Goal: Task Accomplishment & Management: Manage account settings

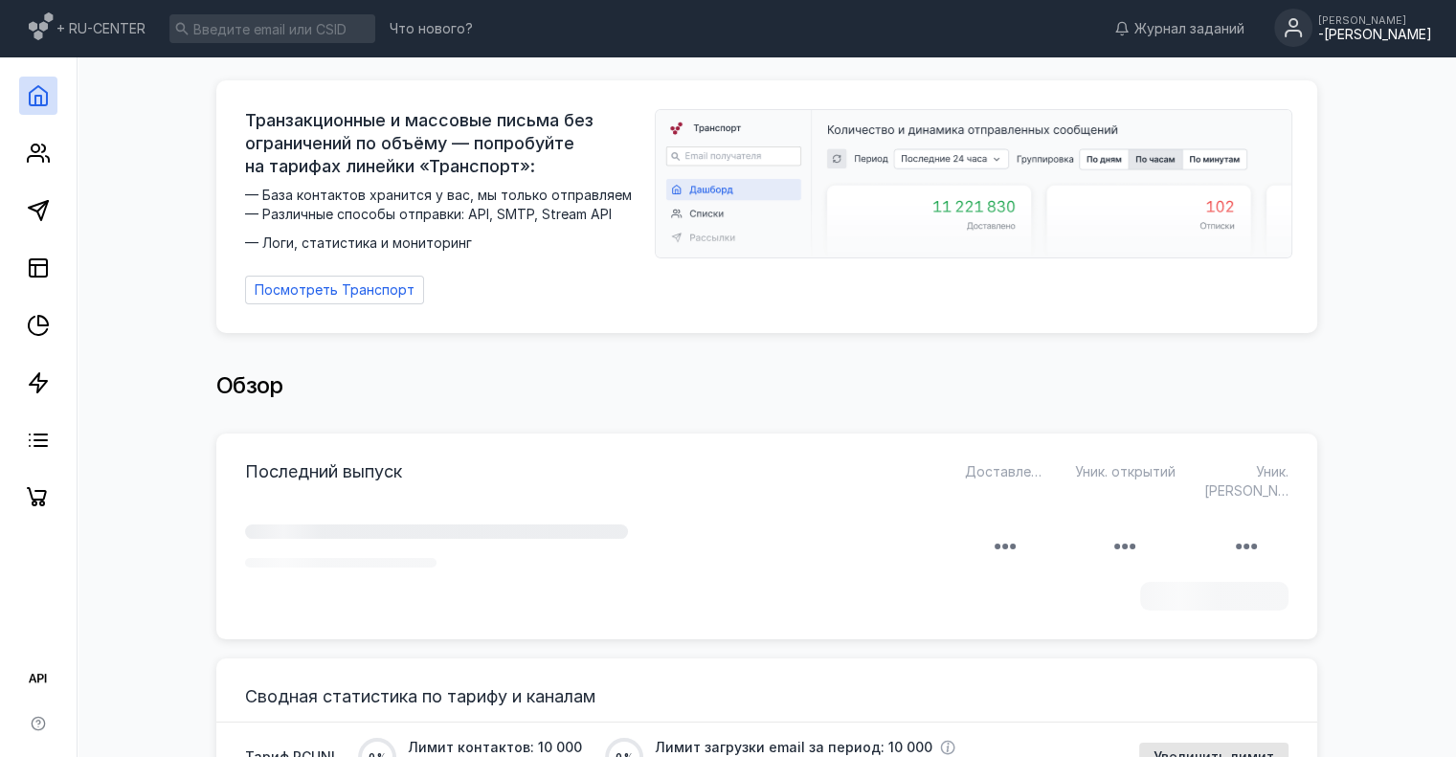
click at [1370, 34] on div "-[PERSON_NAME]" at bounding box center [1375, 35] width 114 height 16
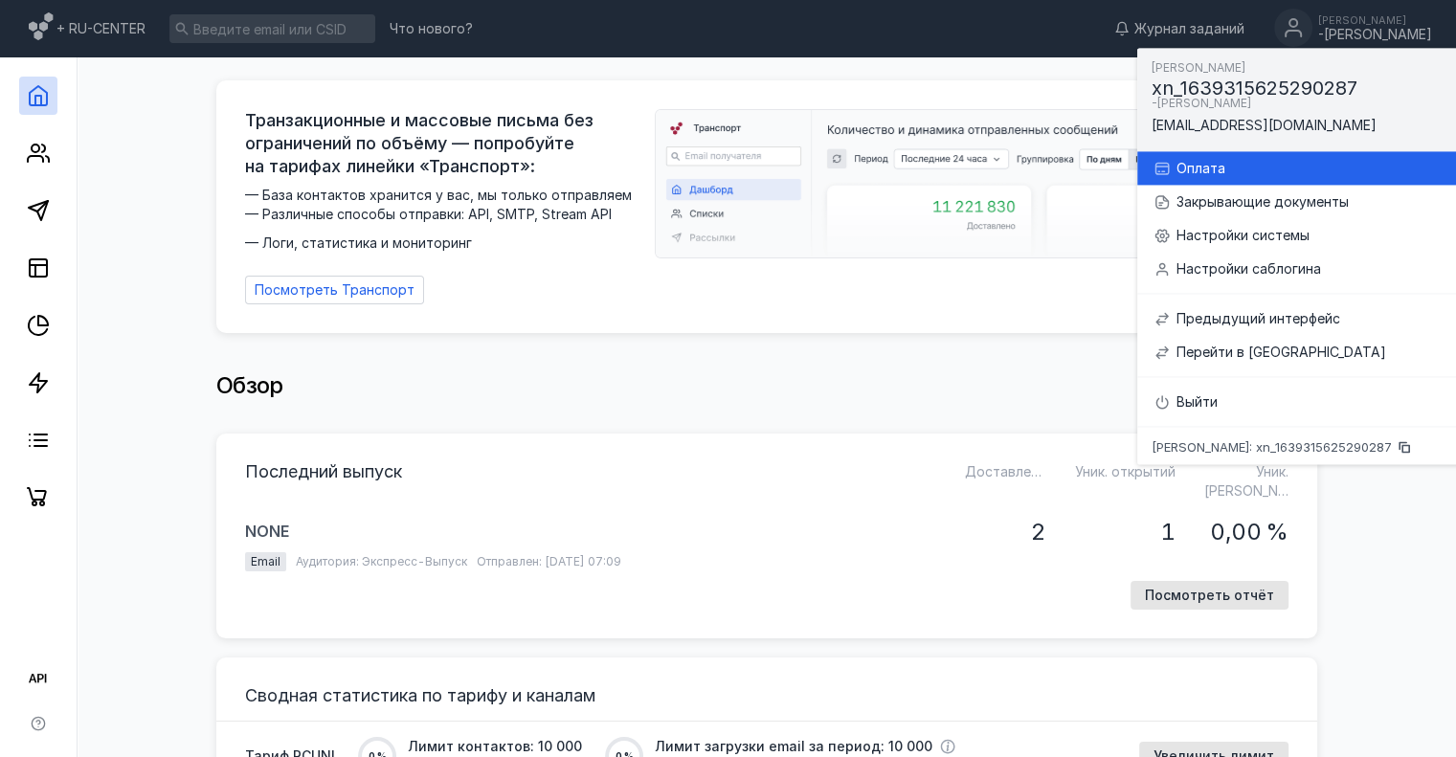
click at [1183, 159] on div "Оплата" at bounding box center [1317, 168] width 281 height 19
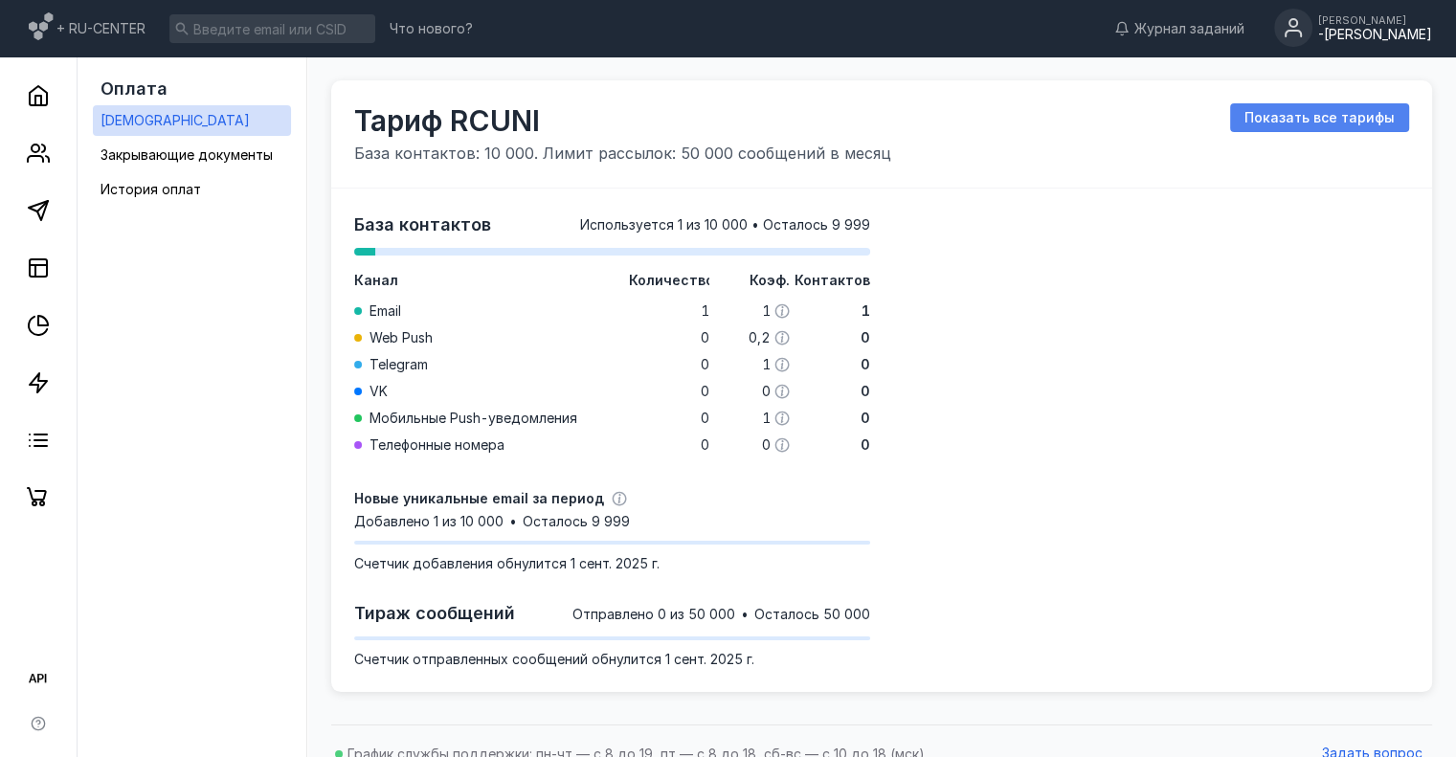
click at [1331, 129] on div "Показать все тарифы" at bounding box center [1319, 117] width 179 height 29
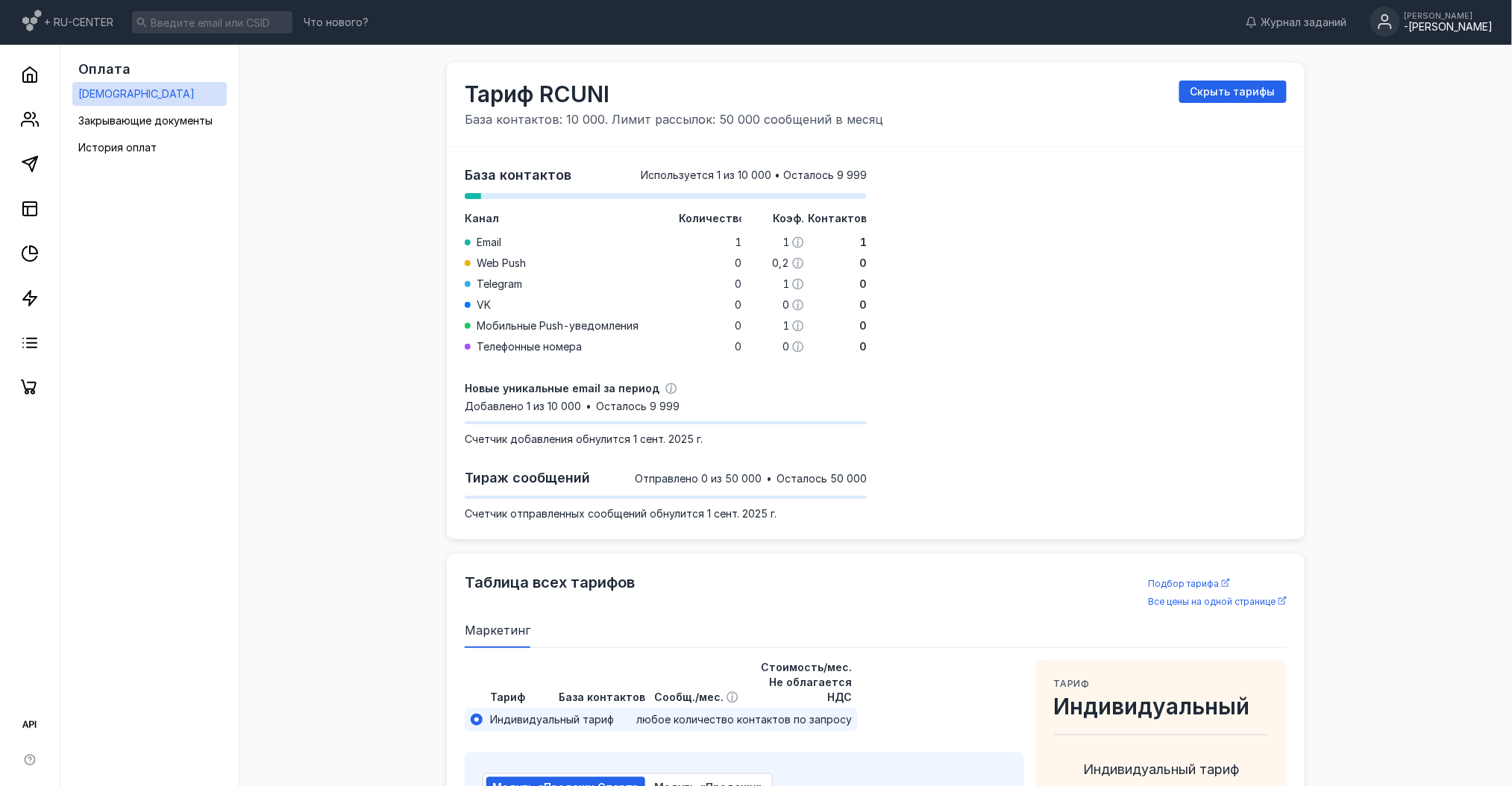
click at [1133, 5] on div "+ RU-CENTER Что нового? Журнал заданий [PERSON_NAME]" at bounding box center [756, 22] width 1512 height 44
click at [1133, 17] on div "[PERSON_NAME]" at bounding box center [1449, 15] width 89 height 9
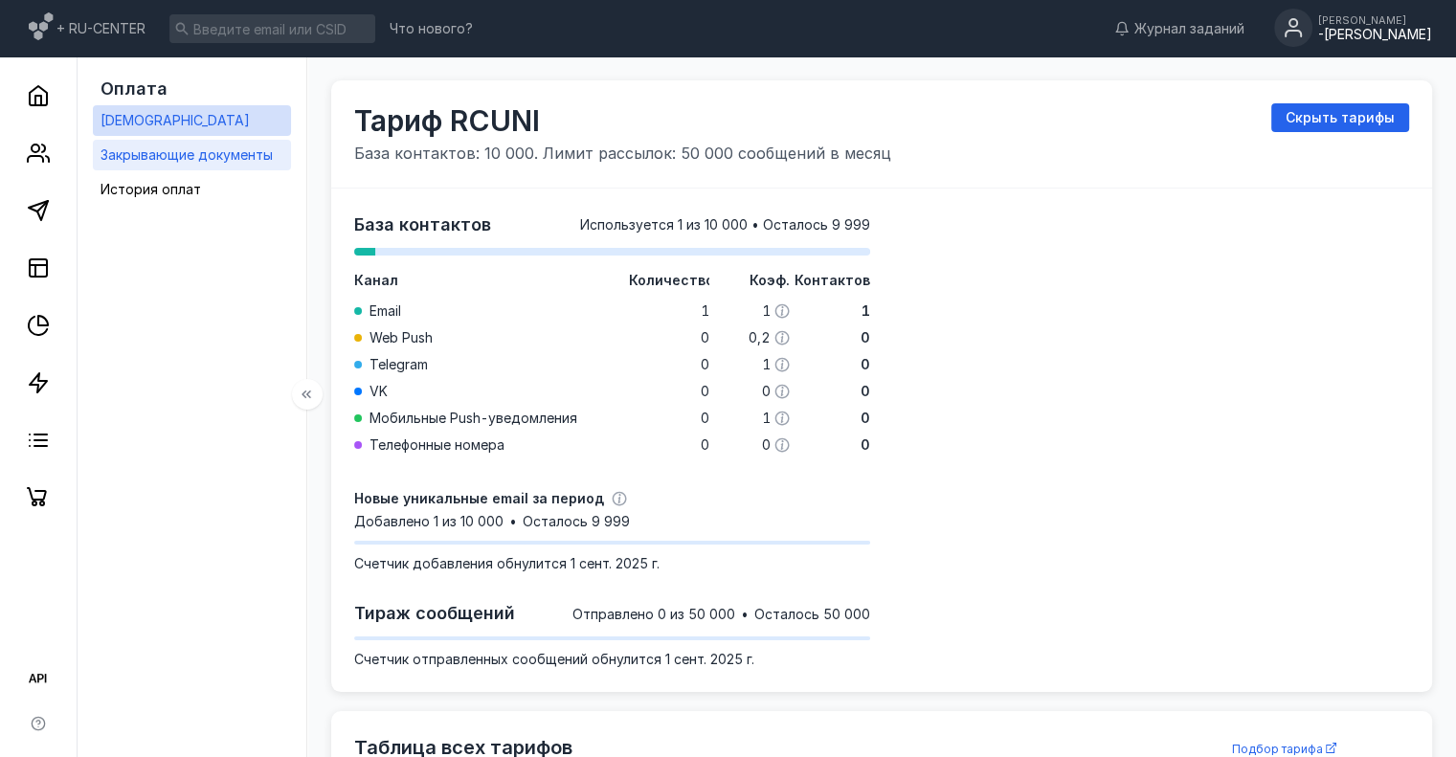
drag, startPoint x: 264, startPoint y: 226, endPoint x: 198, endPoint y: 169, distance: 86.9
click at [198, 169] on link "Закрывающие документы" at bounding box center [192, 155] width 198 height 31
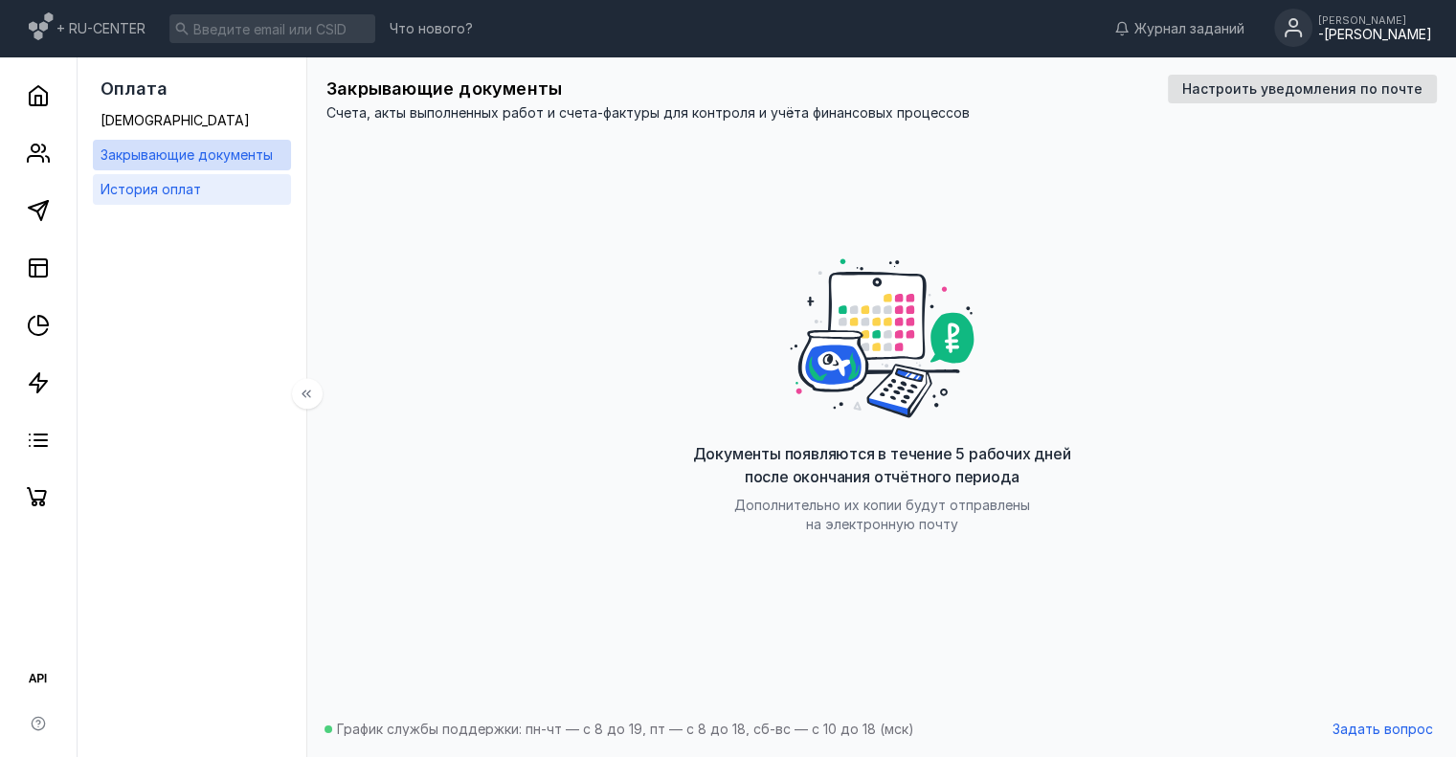
click at [211, 187] on link "История оплат" at bounding box center [192, 189] width 198 height 31
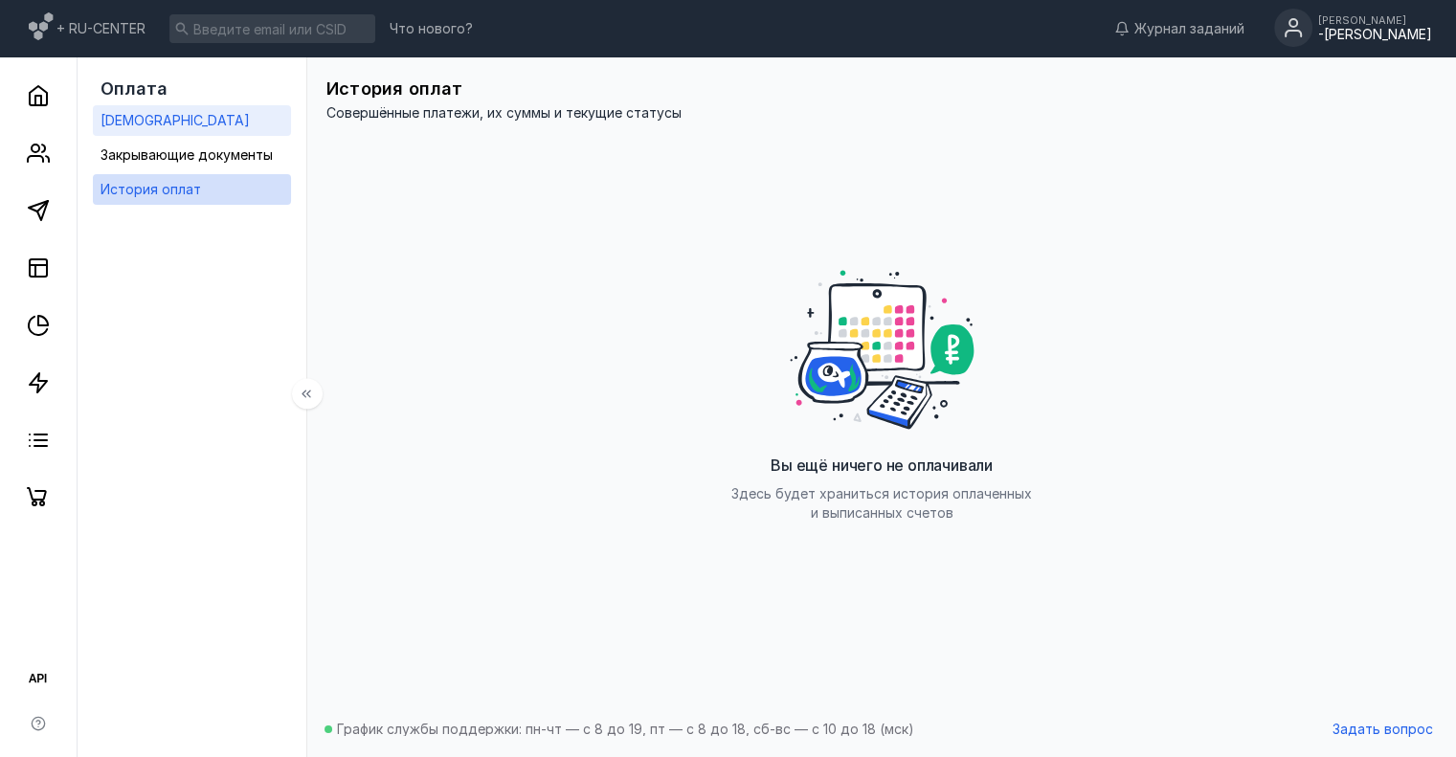
click at [199, 122] on link "[DEMOGRAPHIC_DATA]" at bounding box center [192, 120] width 198 height 31
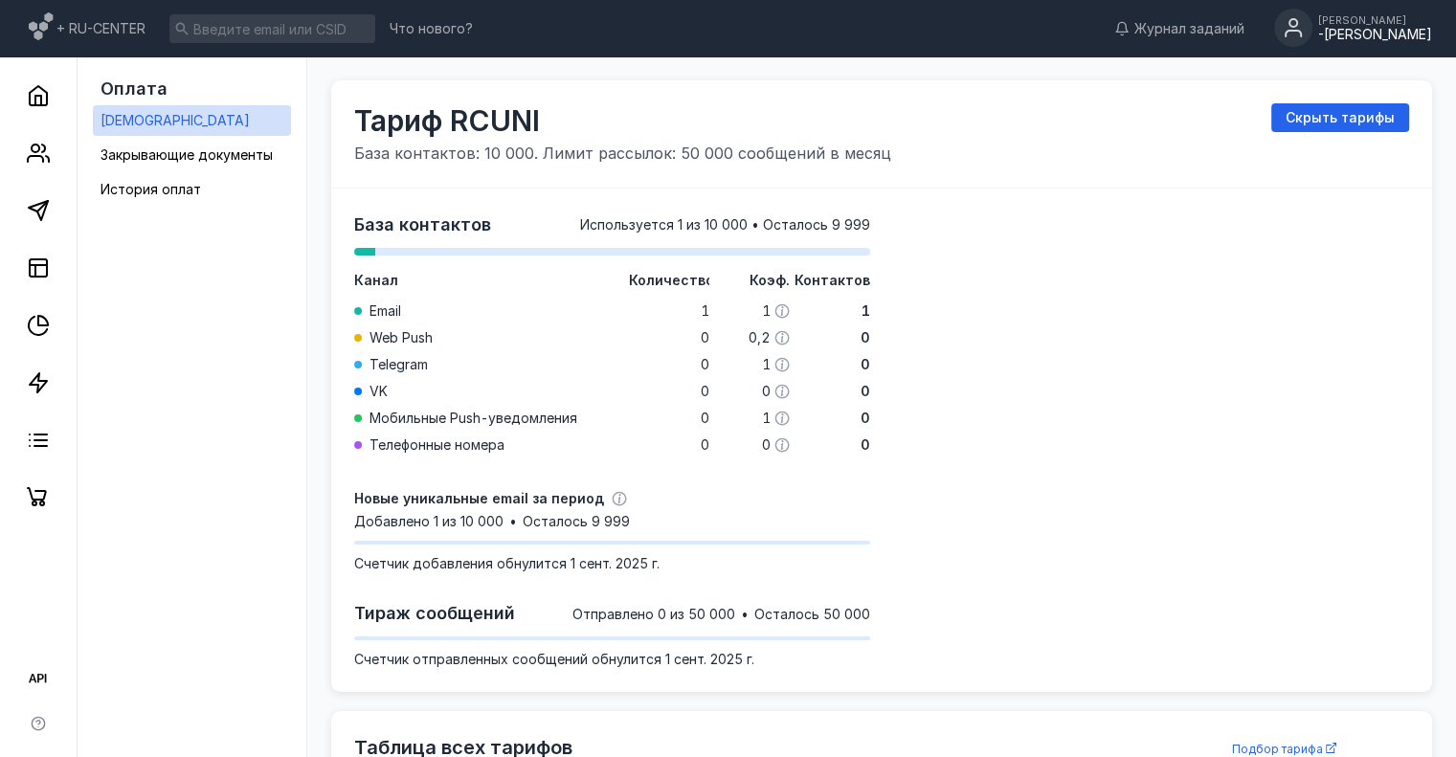
click at [1318, 35] on div "-[PERSON_NAME]" at bounding box center [1375, 35] width 114 height 16
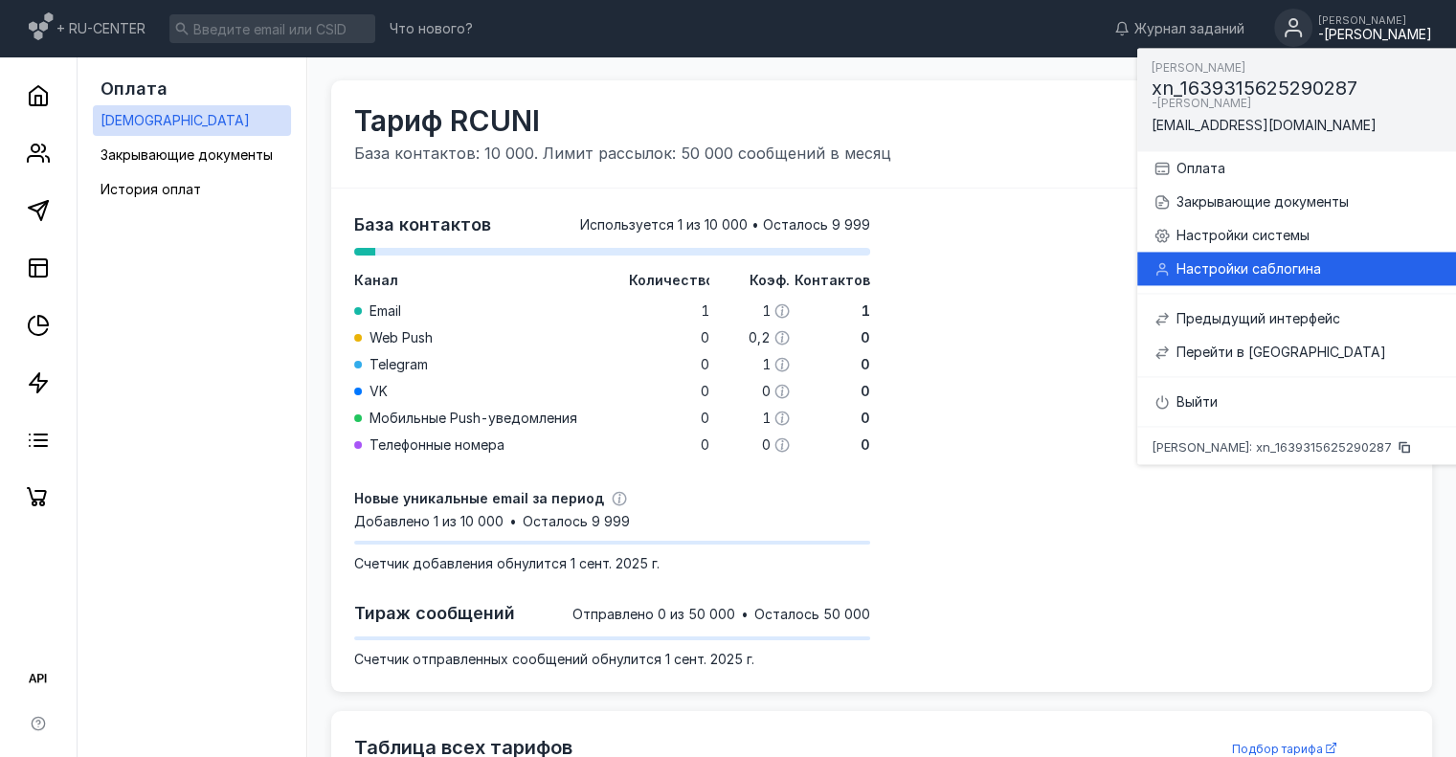
click at [1276, 259] on div "Настройки саблогина" at bounding box center [1317, 268] width 281 height 19
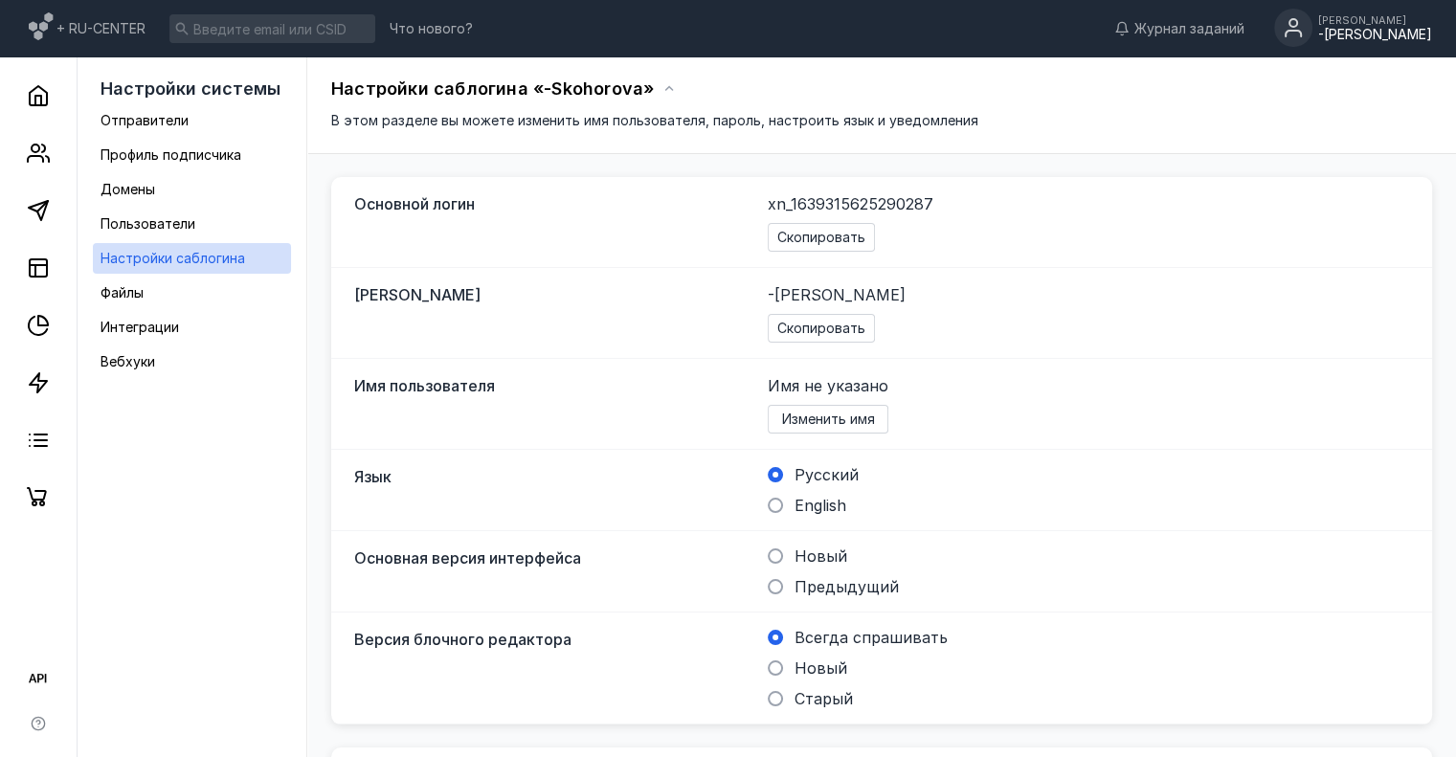
click at [1340, 22] on div "[PERSON_NAME]" at bounding box center [1375, 19] width 114 height 11
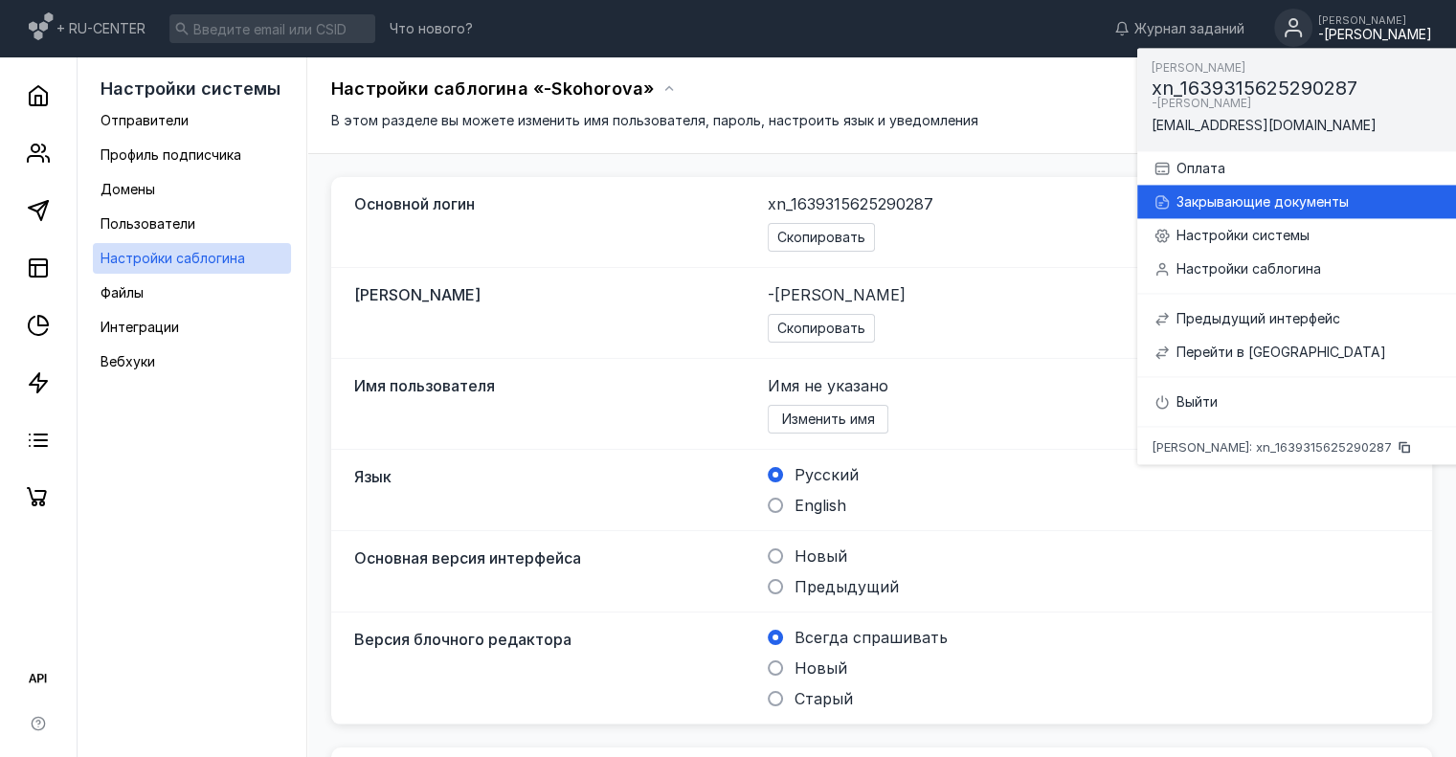
click at [1303, 193] on div "Закрывающие документы" at bounding box center [1317, 201] width 281 height 19
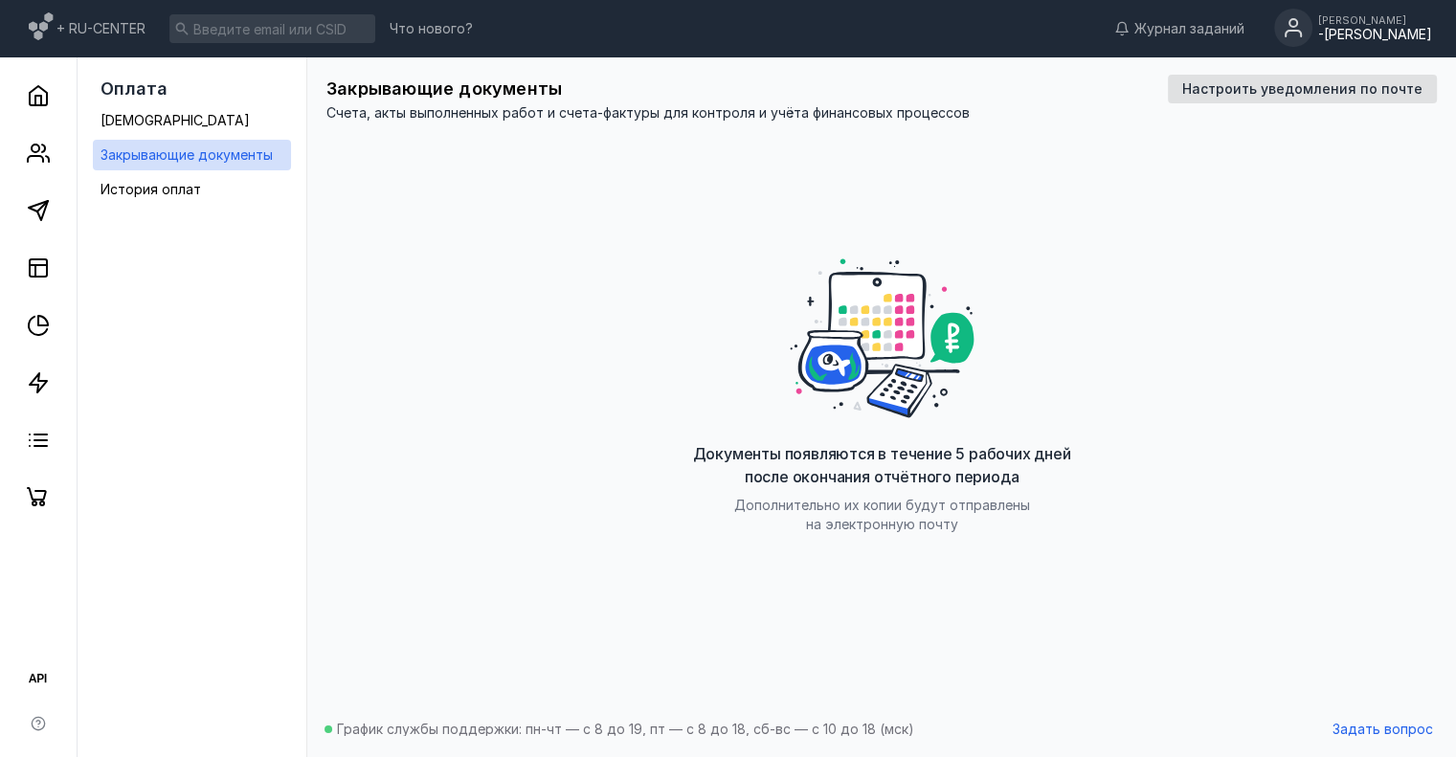
click at [1326, 39] on div "-[PERSON_NAME]" at bounding box center [1375, 35] width 114 height 16
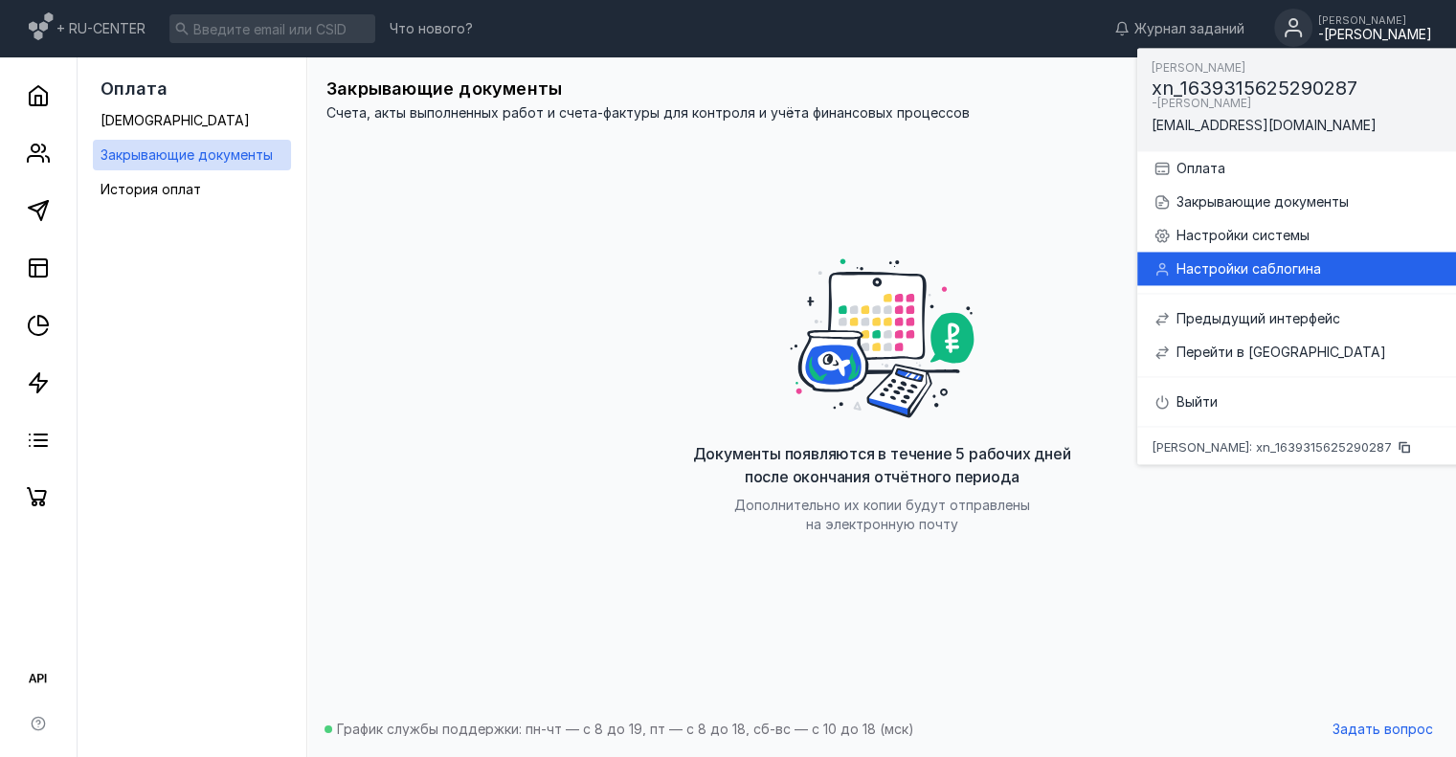
click at [1311, 267] on div "Настройки саблогина" at bounding box center [1305, 269] width 304 height 34
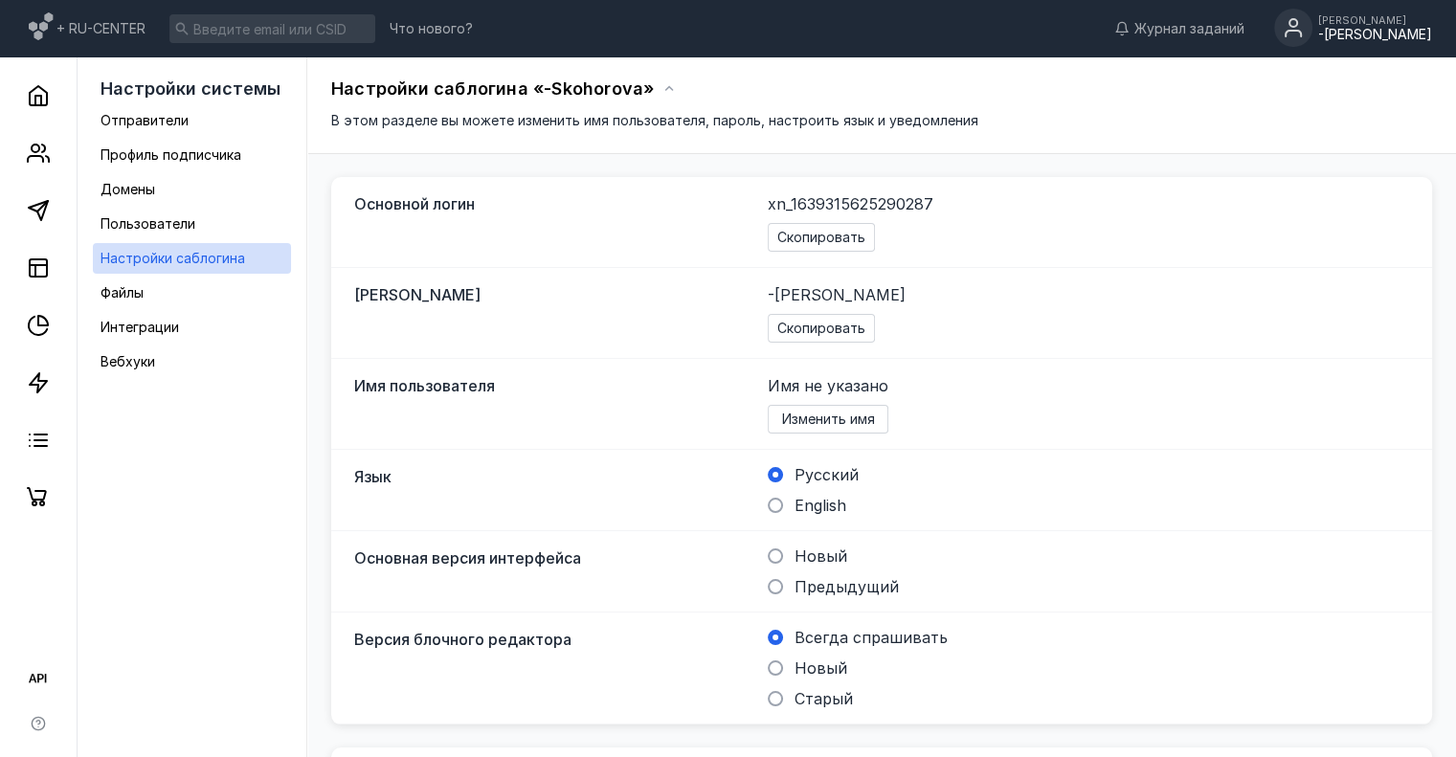
click at [1274, 35] on circle at bounding box center [1293, 28] width 38 height 38
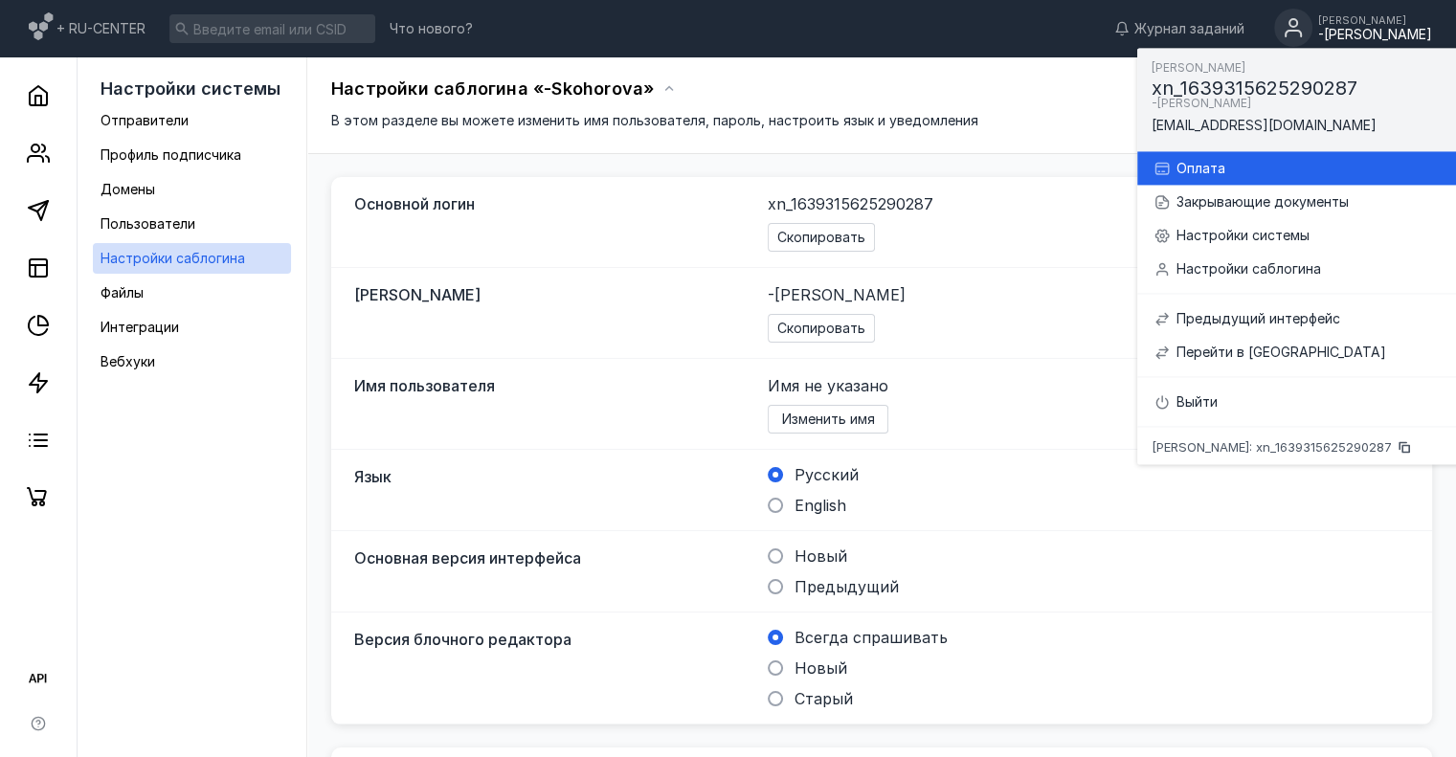
click at [1337, 159] on div "Оплата" at bounding box center [1317, 168] width 281 height 19
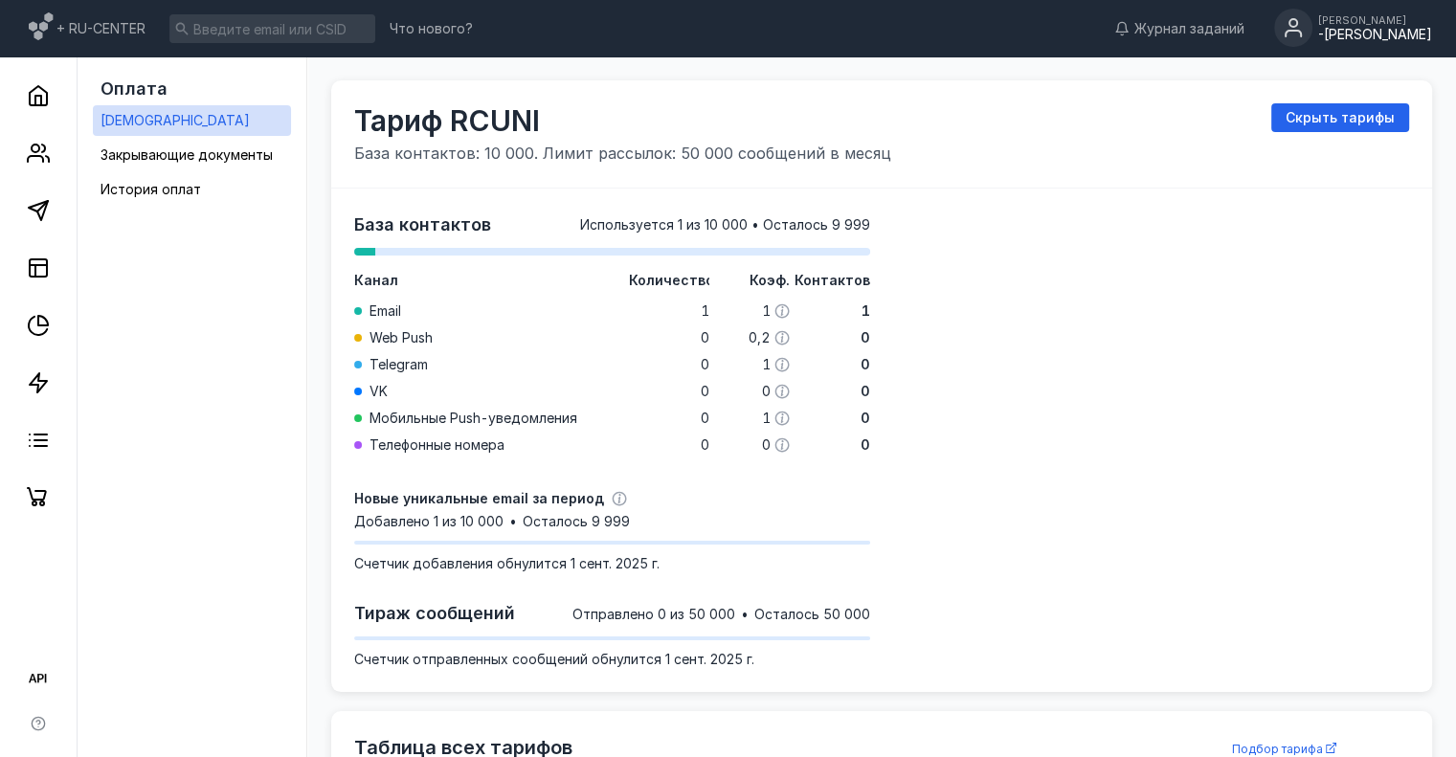
click at [1318, 29] on div "-[PERSON_NAME]" at bounding box center [1375, 35] width 114 height 16
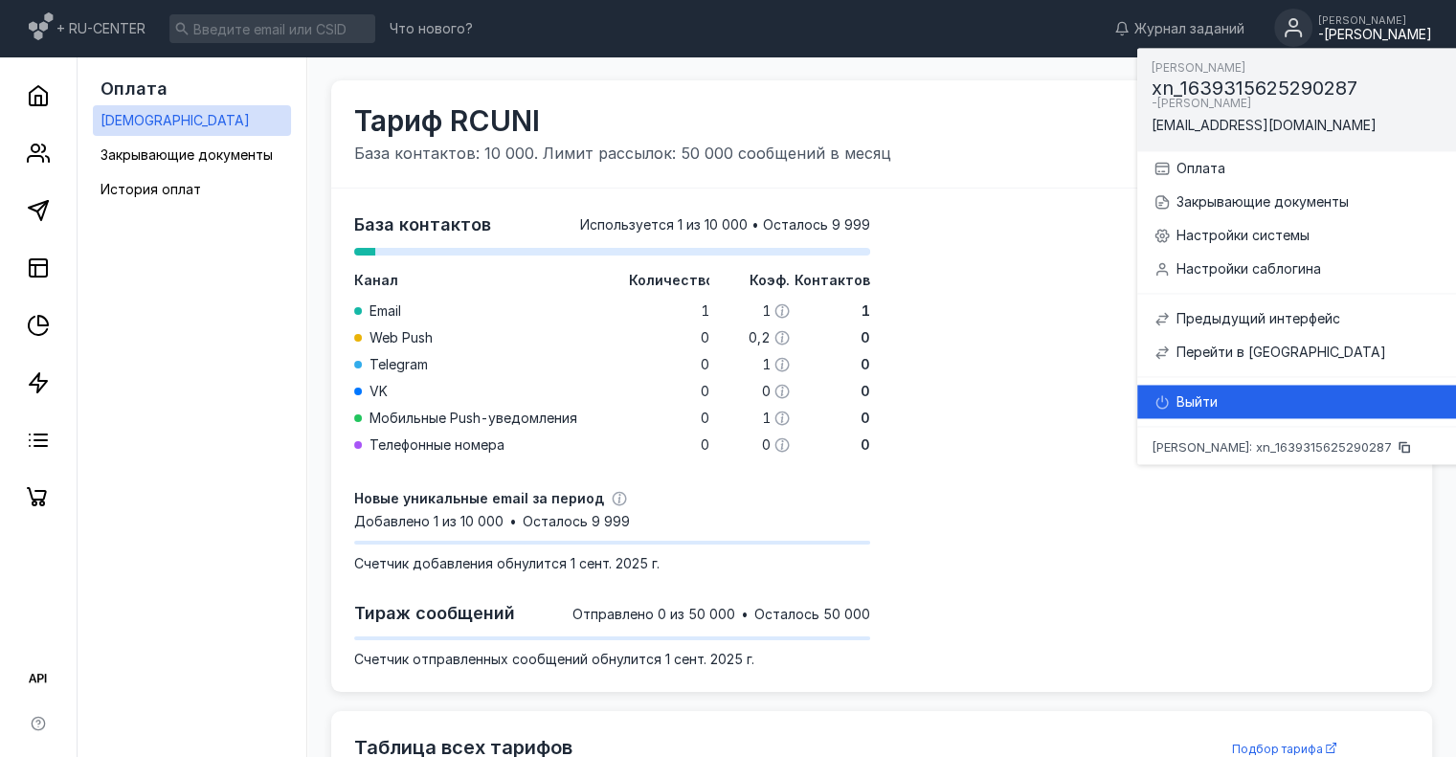
click at [1211, 385] on div "Выйти" at bounding box center [1305, 402] width 304 height 34
